Goal: Information Seeking & Learning: Learn about a topic

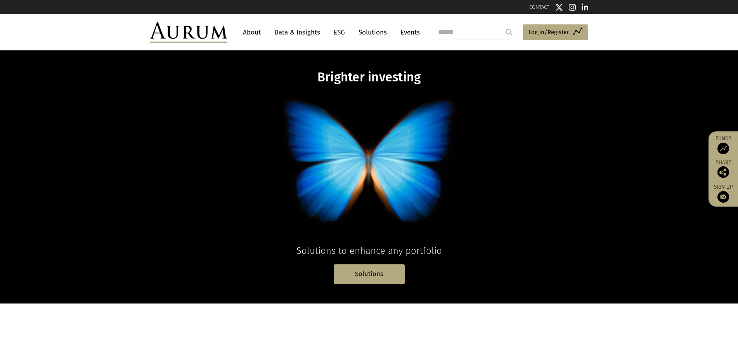
click at [247, 35] on link "About" at bounding box center [252, 32] width 26 height 14
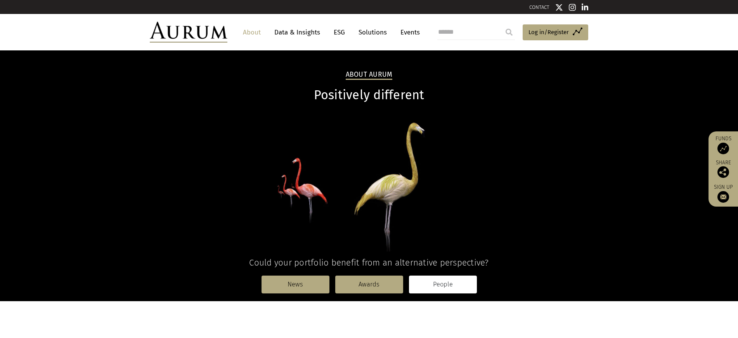
click at [436, 283] on link "People" at bounding box center [443, 285] width 68 height 18
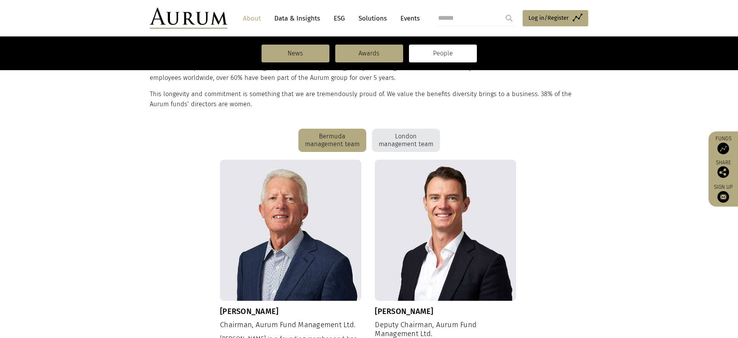
click at [416, 143] on div "London management team" at bounding box center [406, 140] width 68 height 23
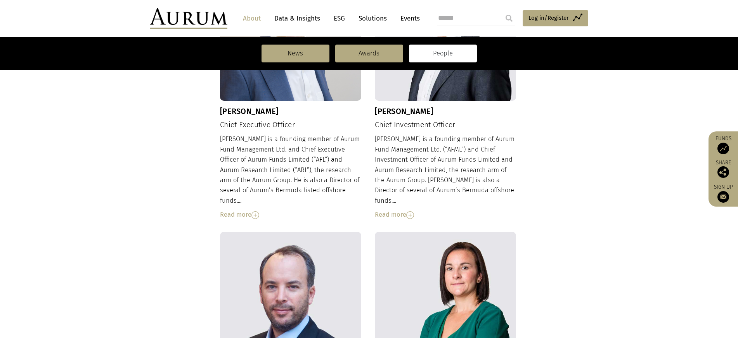
scroll to position [272, 0]
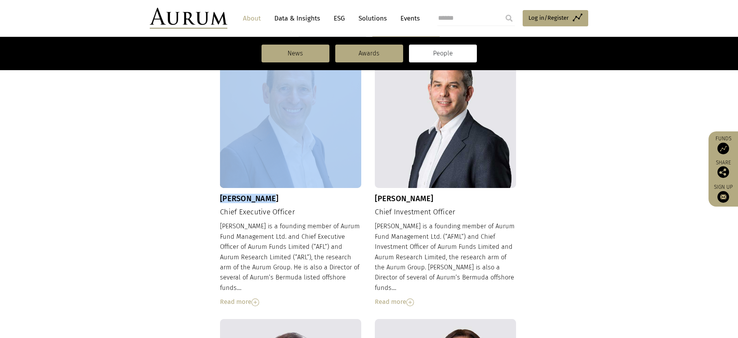
drag, startPoint x: 249, startPoint y: 201, endPoint x: 284, endPoint y: 201, distance: 35.3
click at [275, 200] on h3 "Kevin Gundle" at bounding box center [290, 198] width 141 height 9
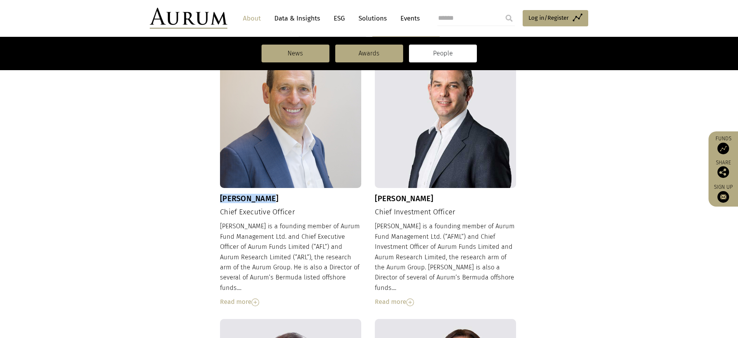
drag, startPoint x: 261, startPoint y: 198, endPoint x: 221, endPoint y: 197, distance: 39.2
click at [221, 197] on h3 "Kevin Gundle" at bounding box center [290, 198] width 141 height 9
copy h3 "Kevin Gundle"
click at [225, 213] on h4 "Chief Executive Officer" at bounding box center [290, 212] width 141 height 9
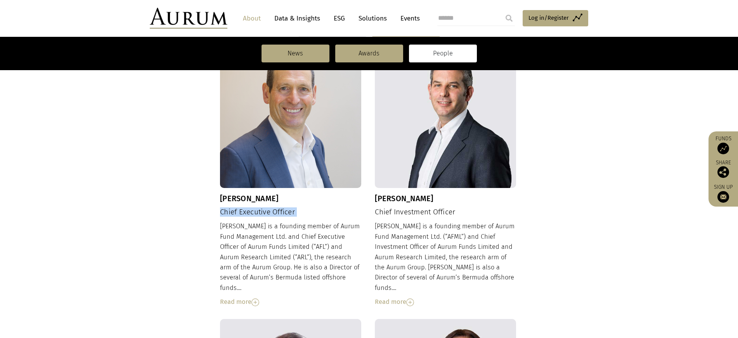
click at [225, 213] on h4 "Chief Executive Officer" at bounding box center [290, 212] width 141 height 9
copy div "Chief Executive Officer"
click at [376, 199] on h3 "Adam Sweidan" at bounding box center [445, 198] width 141 height 9
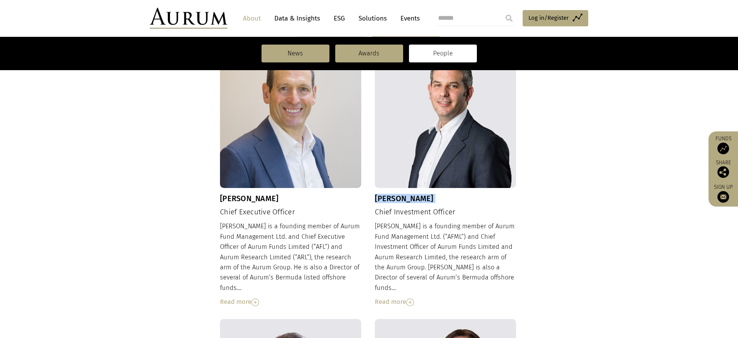
copy div "Adam Sweidan"
click at [413, 214] on h4 "Chief Investment Officer" at bounding box center [445, 212] width 141 height 9
copy div "Chief Investment Officer"
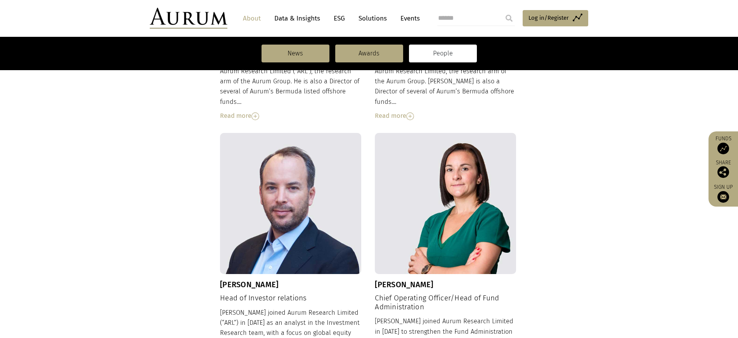
scroll to position [490, 0]
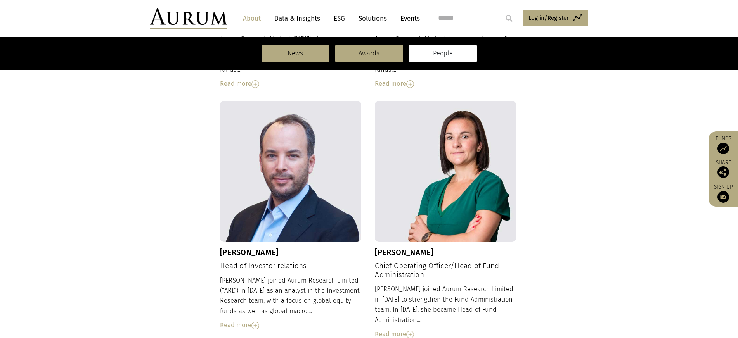
click at [245, 248] on h3 "Jason Sweidan" at bounding box center [290, 252] width 141 height 9
copy div "Jason Sweidan"
click at [244, 262] on h4 "Head of Investor relations" at bounding box center [290, 266] width 141 height 9
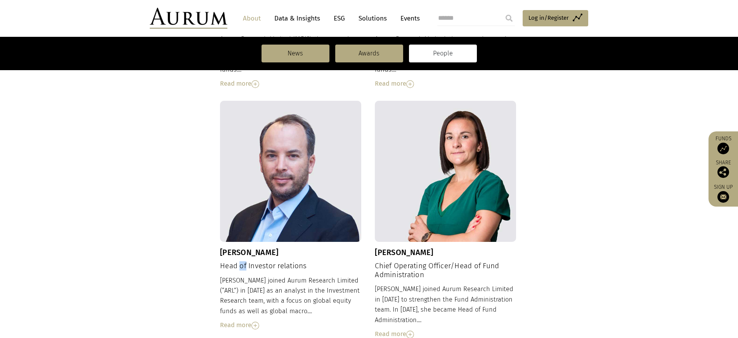
click at [244, 262] on h4 "Head of Investor relations" at bounding box center [290, 266] width 141 height 9
copy div "Head of Investor relations"
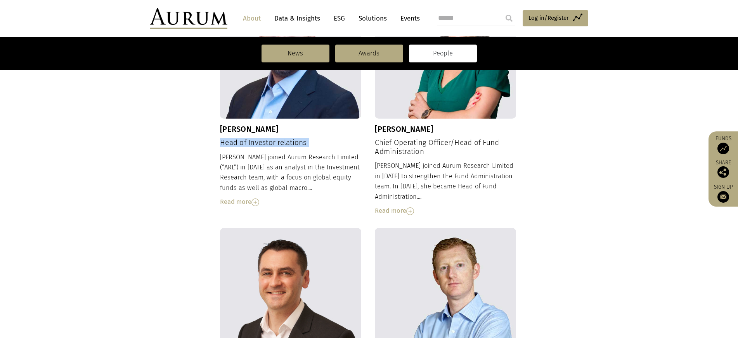
scroll to position [626, 0]
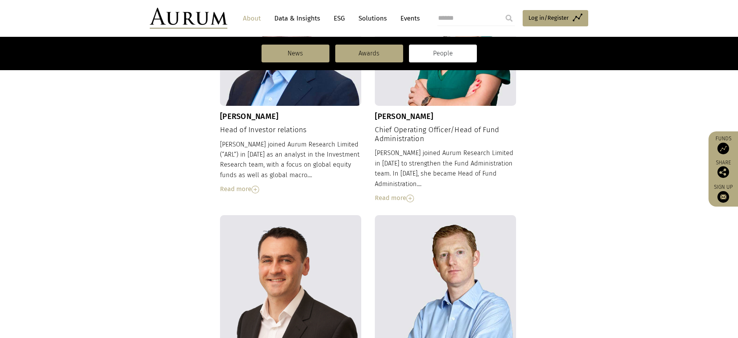
click at [388, 112] on h3 "Michelle Bennett" at bounding box center [445, 116] width 141 height 9
copy div "Michelle Bennett"
click at [391, 126] on h4 "Chief Operating Officer/Head of Fund Administration" at bounding box center [445, 135] width 141 height 18
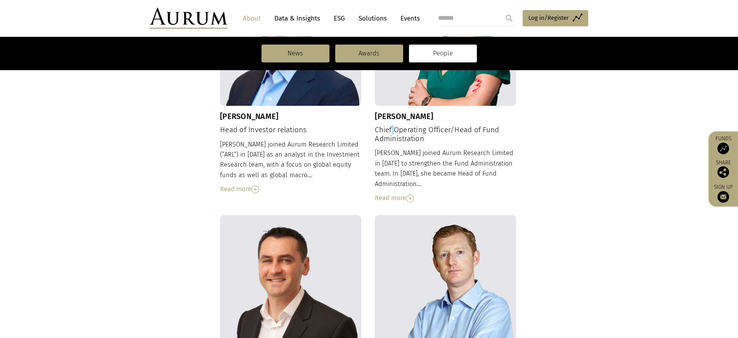
click at [391, 126] on h4 "Chief Operating Officer/Head of Fund Administration" at bounding box center [445, 135] width 141 height 18
copy div "Chief Operating Officer/Head of Fund Administration"
click at [410, 158] on div "Michelle joined Aurum Research Limited in 2001 to strengthen the Fund Administr…" at bounding box center [445, 175] width 141 height 55
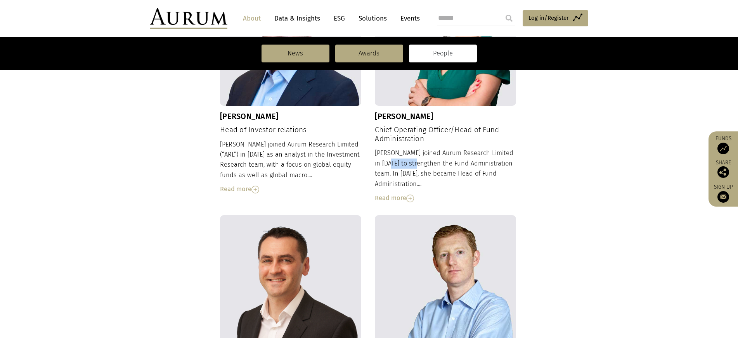
scroll to position [791, 0]
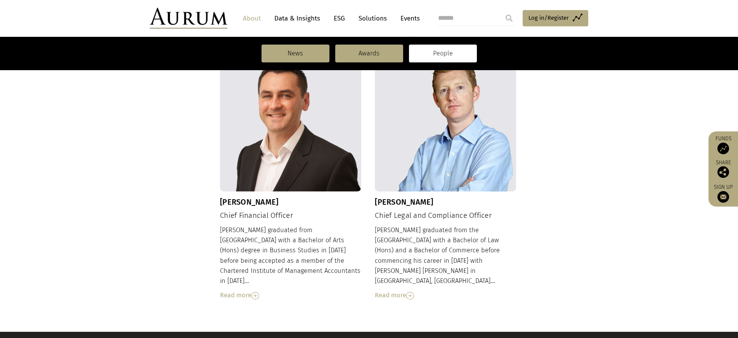
click at [234, 197] on h3 "Barrie Edwards" at bounding box center [290, 201] width 141 height 9
drag, startPoint x: 234, startPoint y: 183, endPoint x: 223, endPoint y: 151, distance: 34.3
click at [234, 197] on h3 "Barrie Edwards" at bounding box center [290, 201] width 141 height 9
copy div "Barrie Edwards"
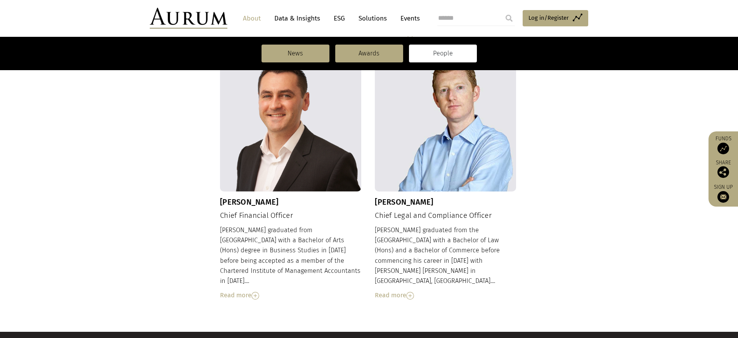
click at [248, 202] on div "Barrie Edwards Chief Financial Officer Barrie graduated from Solent University …" at bounding box center [290, 175] width 141 height 250
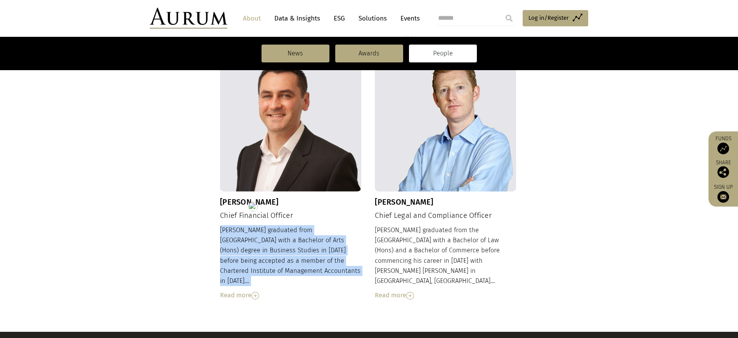
click at [248, 202] on div "Barrie Edwards Chief Financial Officer Barrie graduated from Solent University …" at bounding box center [290, 175] width 141 height 250
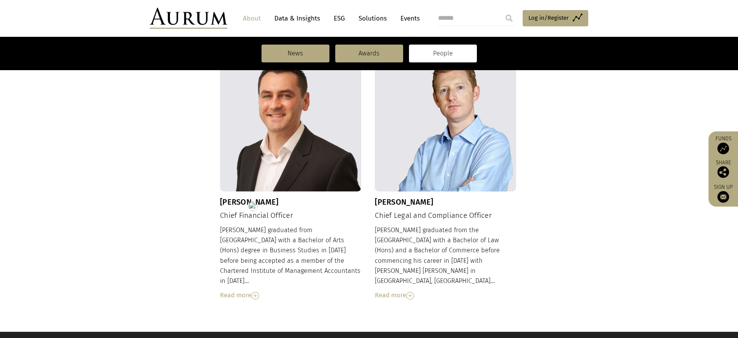
click at [251, 211] on h4 "Chief Financial Officer" at bounding box center [290, 215] width 141 height 9
copy div "Chief Financial Officer"
click at [396, 197] on h3 "Damien Hill" at bounding box center [445, 201] width 141 height 9
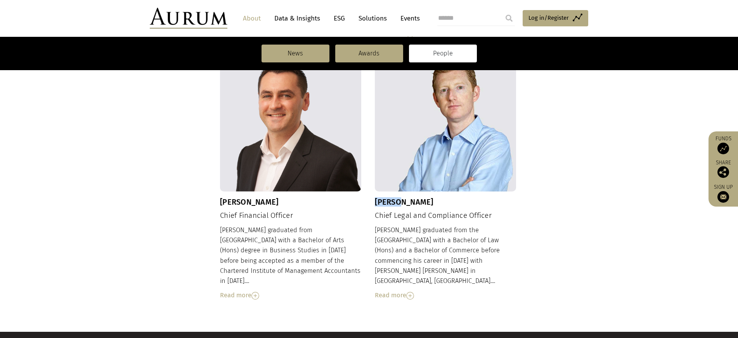
click at [396, 197] on h3 "Damien Hill" at bounding box center [445, 201] width 141 height 9
drag, startPoint x: 396, startPoint y: 182, endPoint x: 349, endPoint y: 111, distance: 86.2
click at [396, 197] on h3 "Damien Hill" at bounding box center [445, 201] width 141 height 9
click at [416, 211] on h4 "Chief Legal and Compliance Officer" at bounding box center [445, 215] width 141 height 9
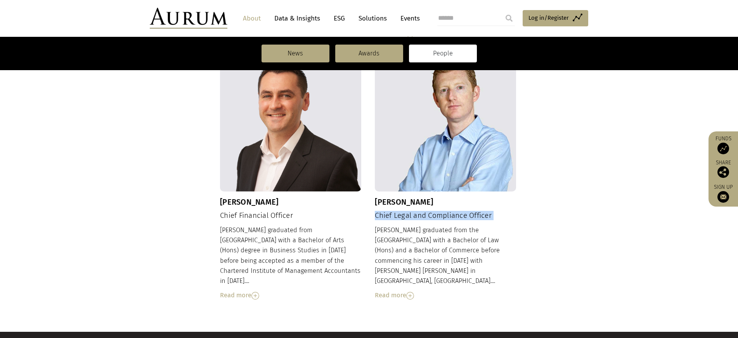
click at [416, 211] on h4 "Chief Legal and Compliance Officer" at bounding box center [445, 215] width 141 height 9
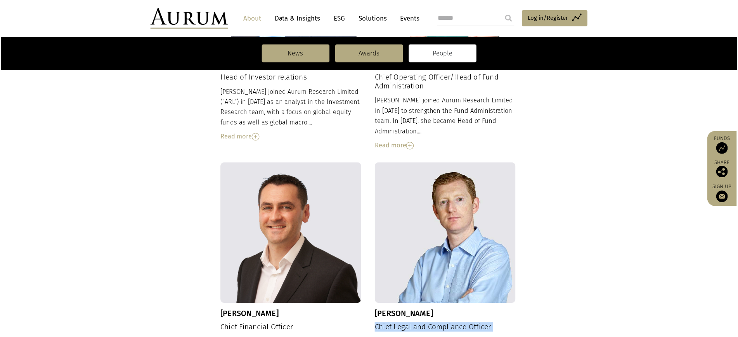
scroll to position [669, 0]
